Goal: Task Accomplishment & Management: Use online tool/utility

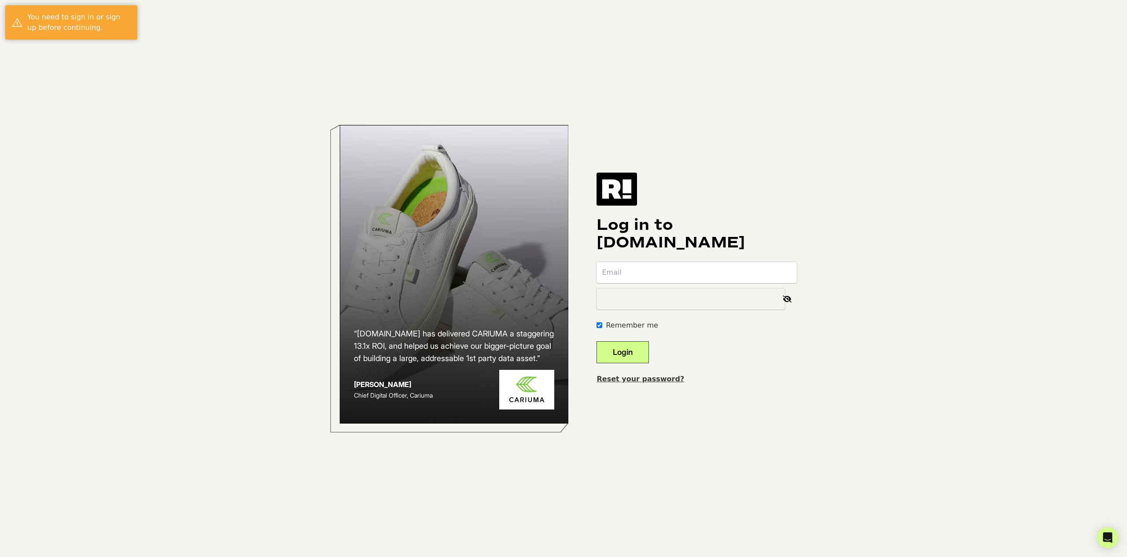
click at [791, 272] on input "email" at bounding box center [696, 272] width 200 height 21
type input "matt@cosmicmedia.io"
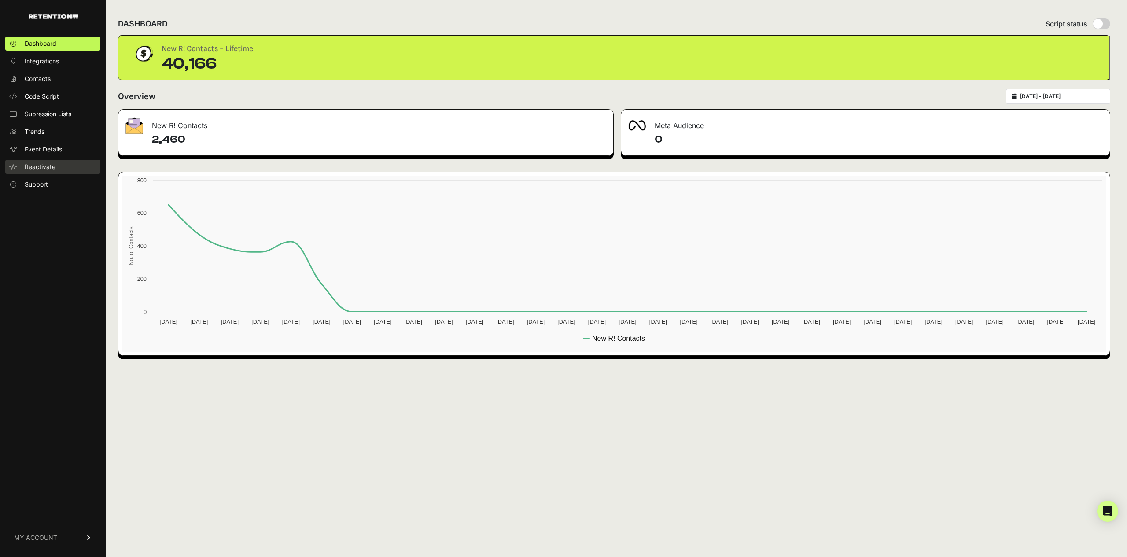
click at [37, 167] on span "Reactivate" at bounding box center [40, 166] width 31 height 9
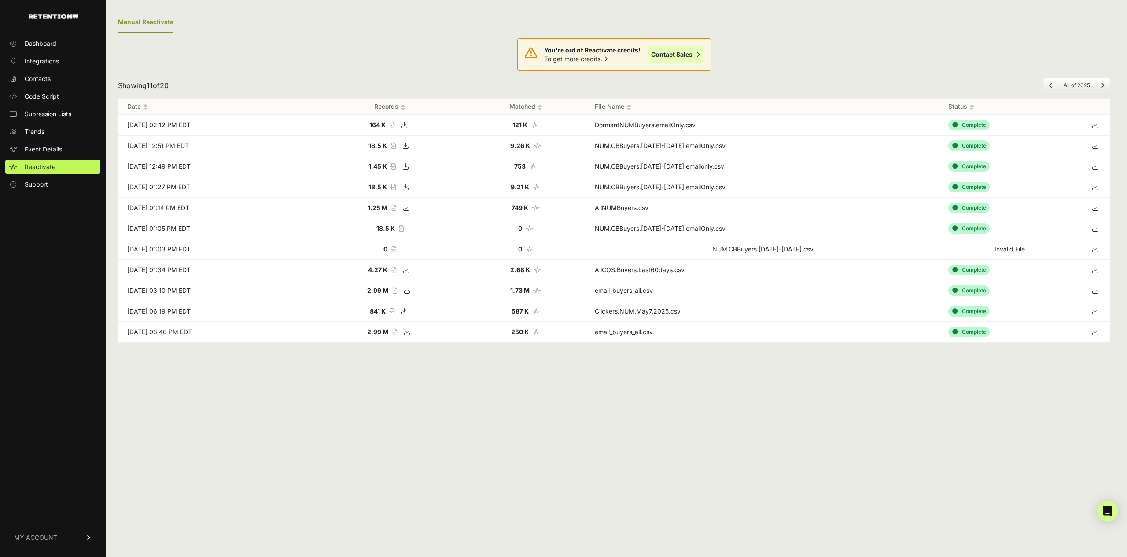
click at [675, 53] on link "Contact Sales" at bounding box center [675, 55] width 56 height 18
click at [39, 38] on link "Dashboard" at bounding box center [52, 44] width 95 height 14
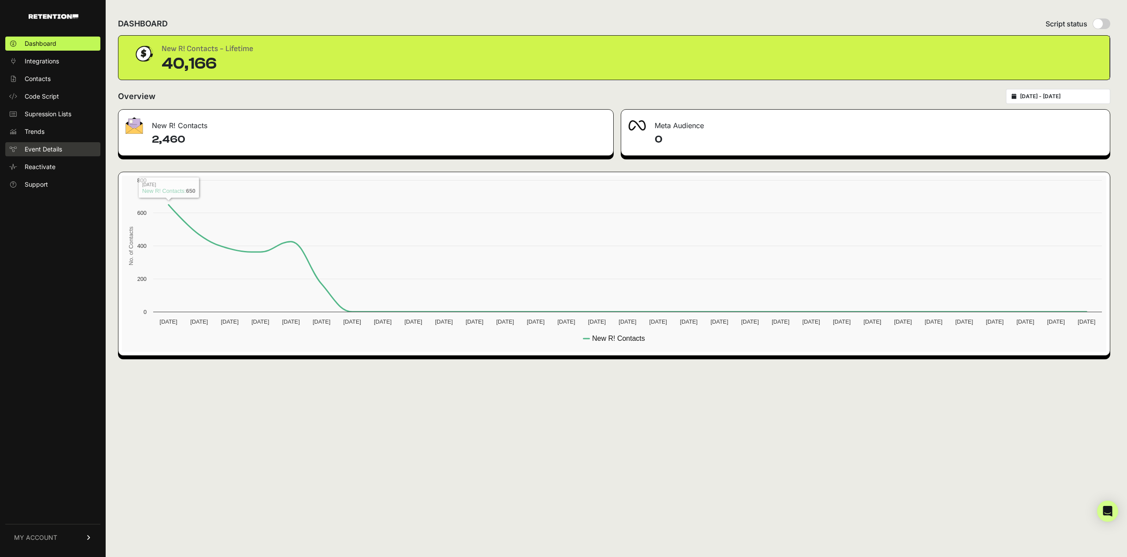
click at [41, 148] on span "Event Details" at bounding box center [43, 149] width 37 height 9
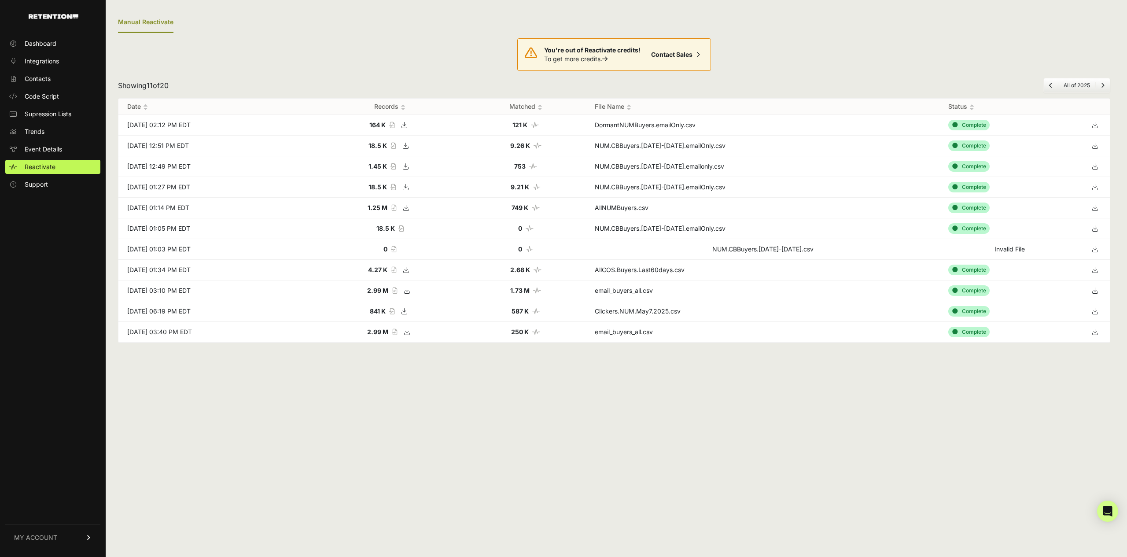
click at [410, 124] on icon at bounding box center [404, 124] width 12 height 13
click at [412, 145] on icon at bounding box center [405, 145] width 12 height 13
click at [221, 31] on ul "Manual Reactivate" at bounding box center [614, 22] width 992 height 21
